Goal: Task Accomplishment & Management: Manage account settings

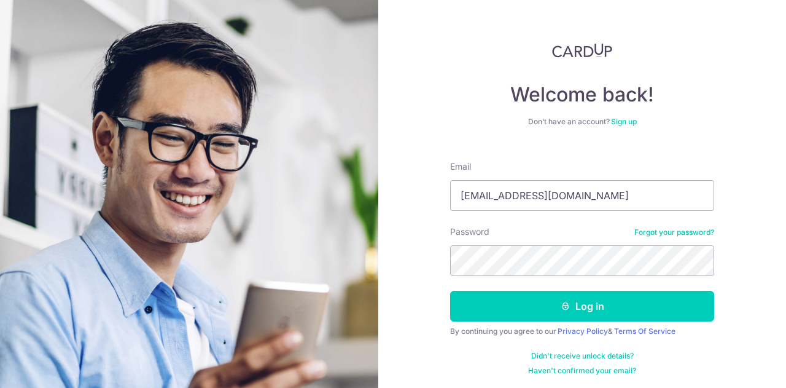
type input "[EMAIL_ADDRESS][DOMAIN_NAME]"
click at [450, 291] on button "Log in" at bounding box center [582, 306] width 264 height 31
